Goal: Check status: Check status

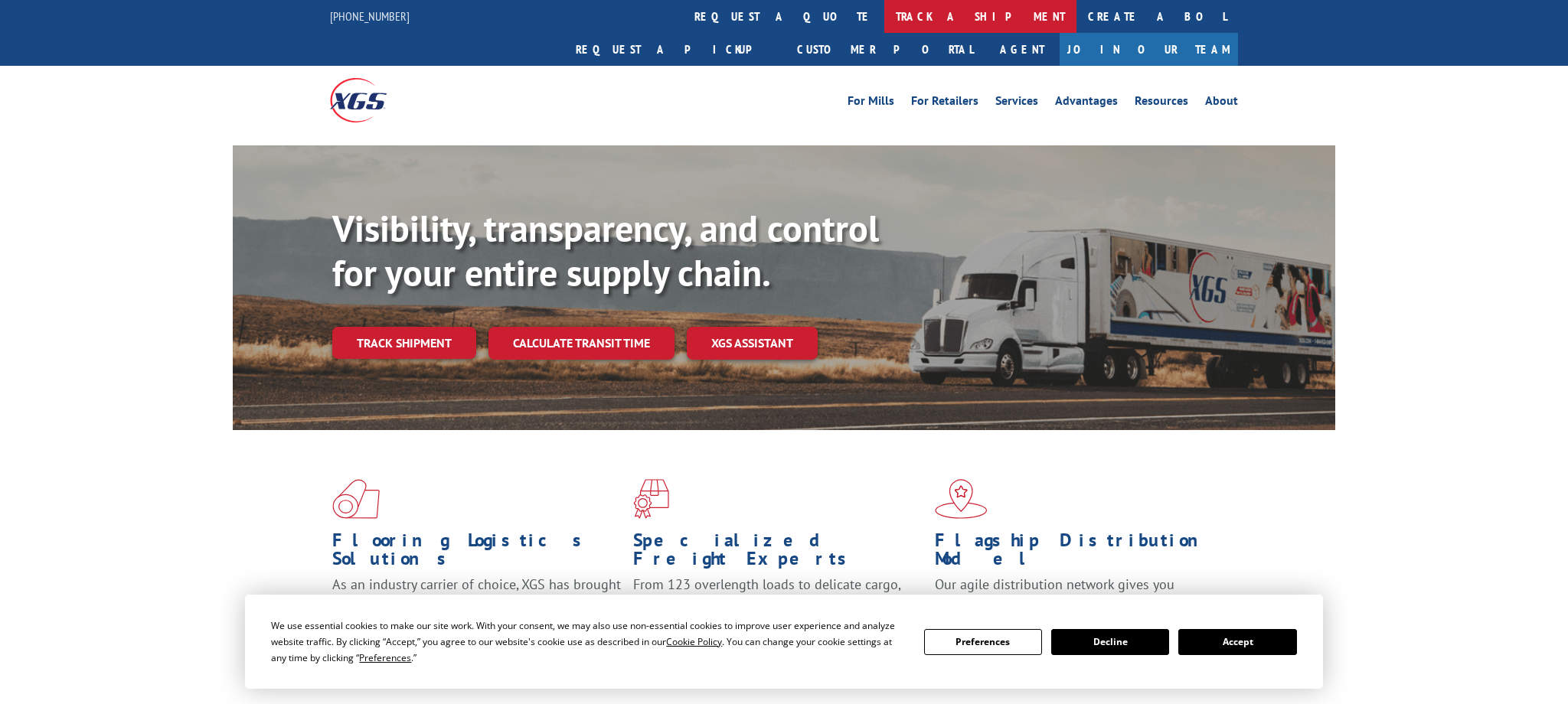
click at [884, 11] on link "track a shipment" at bounding box center [980, 16] width 192 height 33
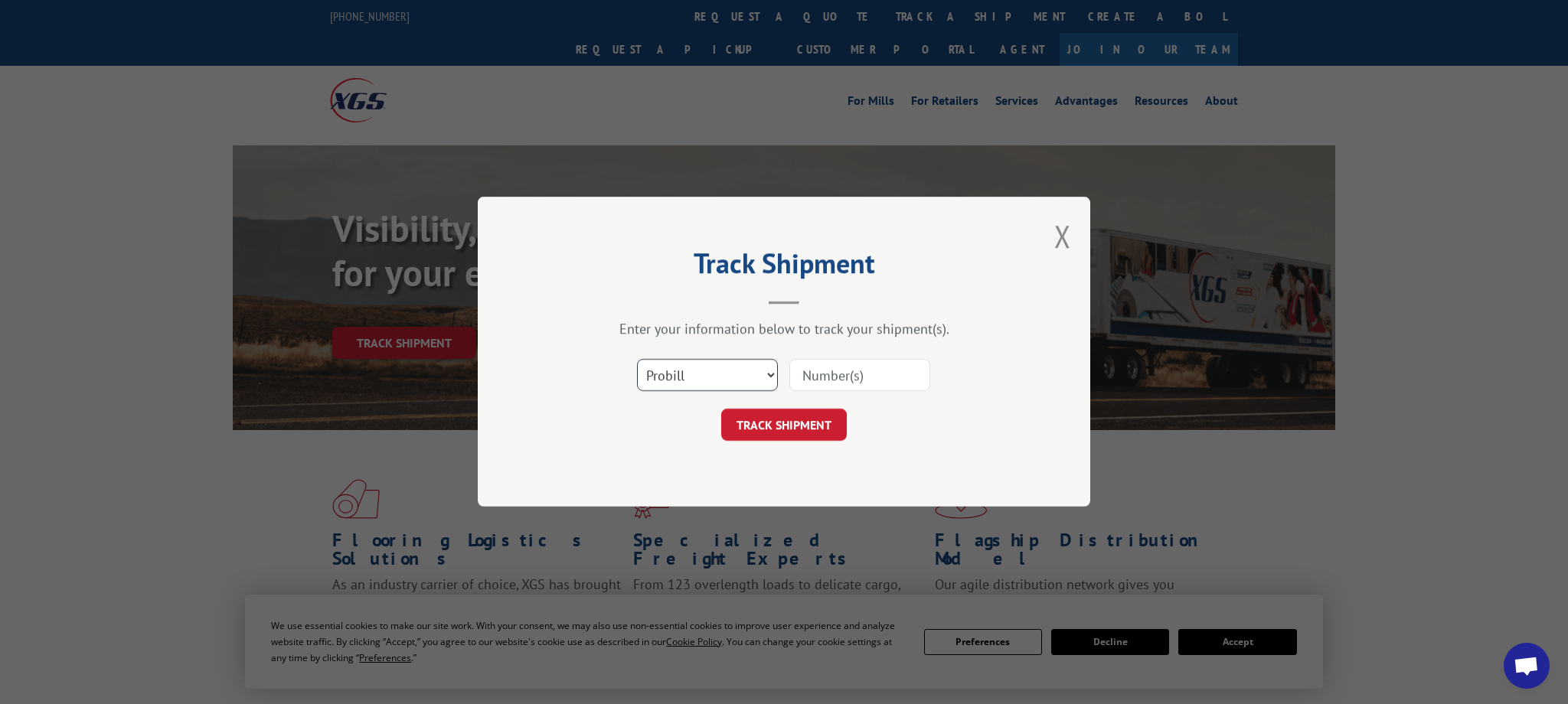
click at [752, 376] on select "Select category... Probill BOL PO" at bounding box center [707, 375] width 141 height 32
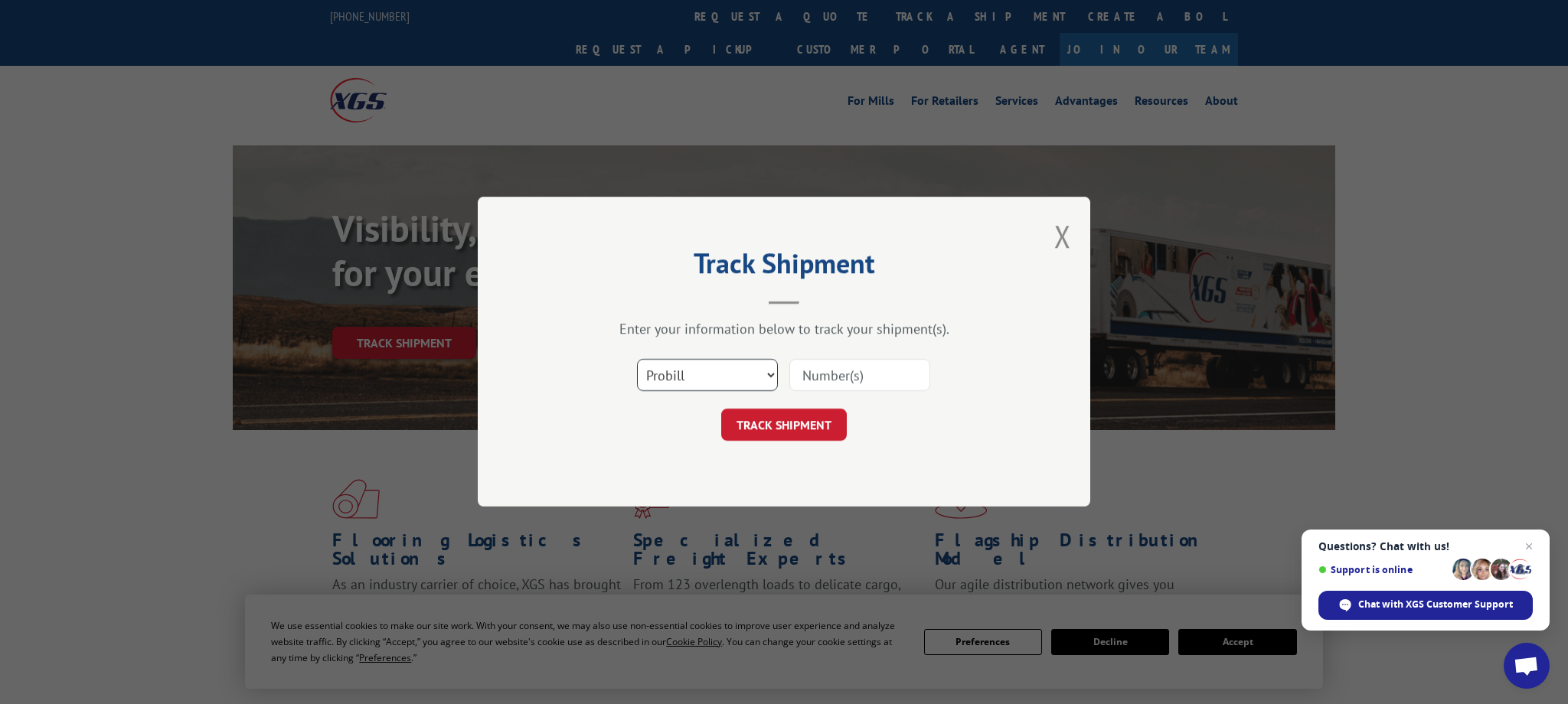
select select "bol"
click at [846, 372] on input at bounding box center [860, 375] width 141 height 32
paste input "5246254"
type input "5246254"
click at [777, 426] on button "TRACK SHIPMENT" at bounding box center [784, 426] width 126 height 32
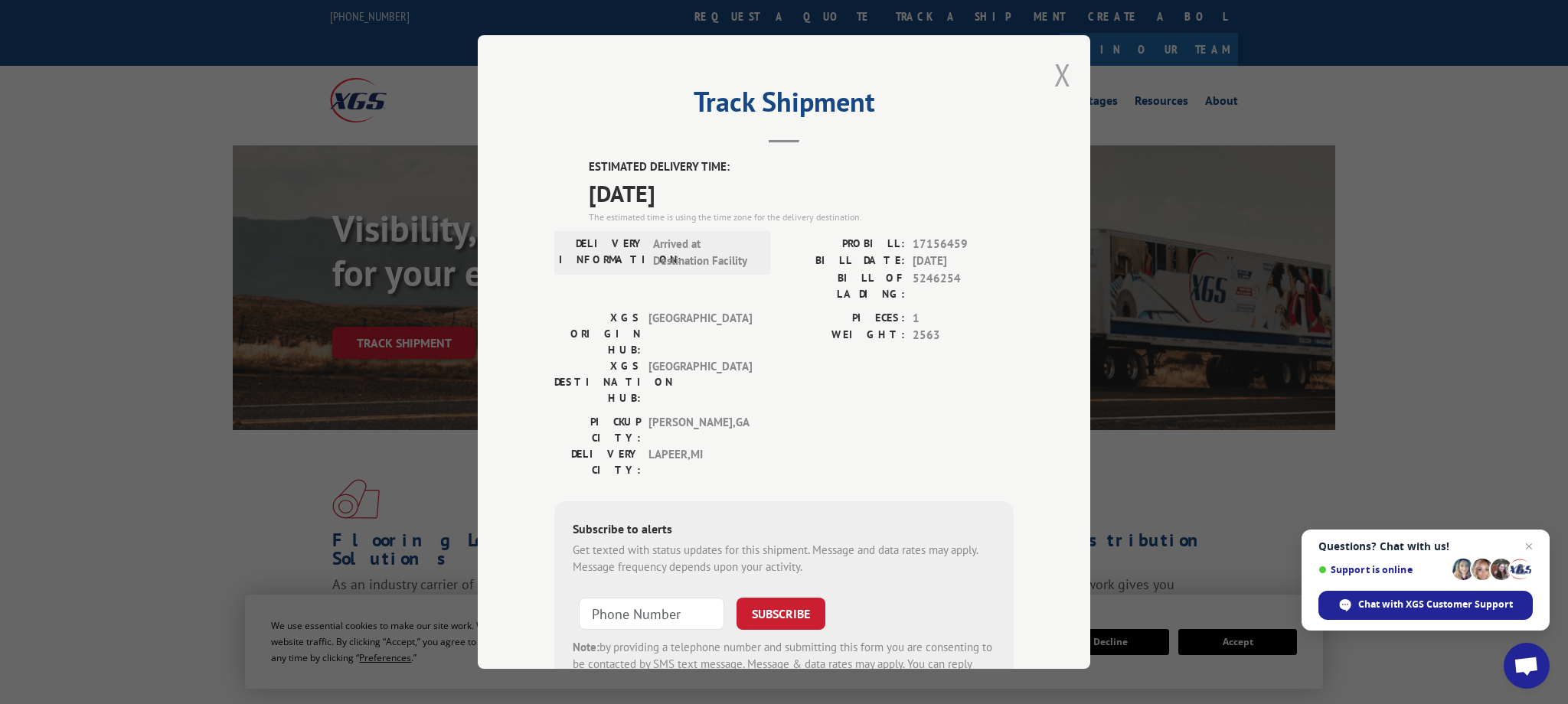
click at [1063, 74] on button "Close modal" at bounding box center [1062, 75] width 17 height 41
